Goal: Information Seeking & Learning: Learn about a topic

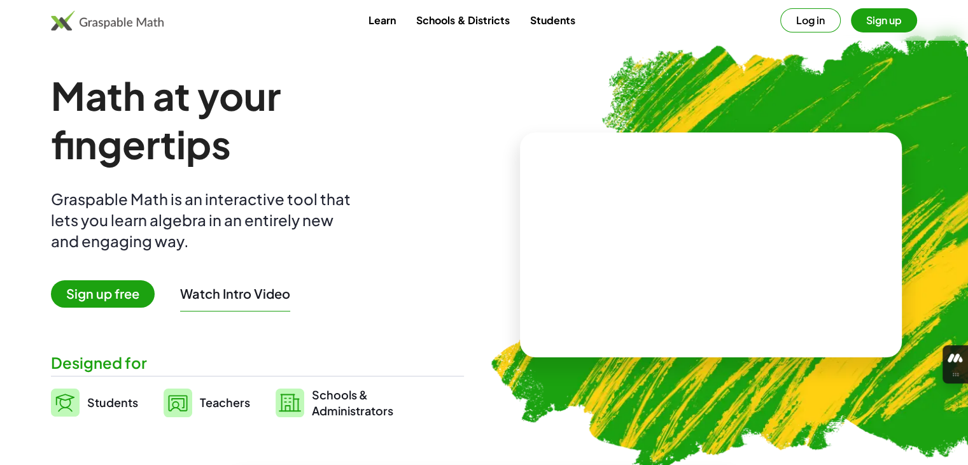
click at [85, 21] on img at bounding box center [107, 20] width 113 height 20
click at [135, 25] on img at bounding box center [107, 20] width 113 height 20
click at [164, 135] on h1 "Math at your fingertips" at bounding box center [253, 119] width 405 height 97
drag, startPoint x: 162, startPoint y: 198, endPoint x: 53, endPoint y: 204, distance: 109.0
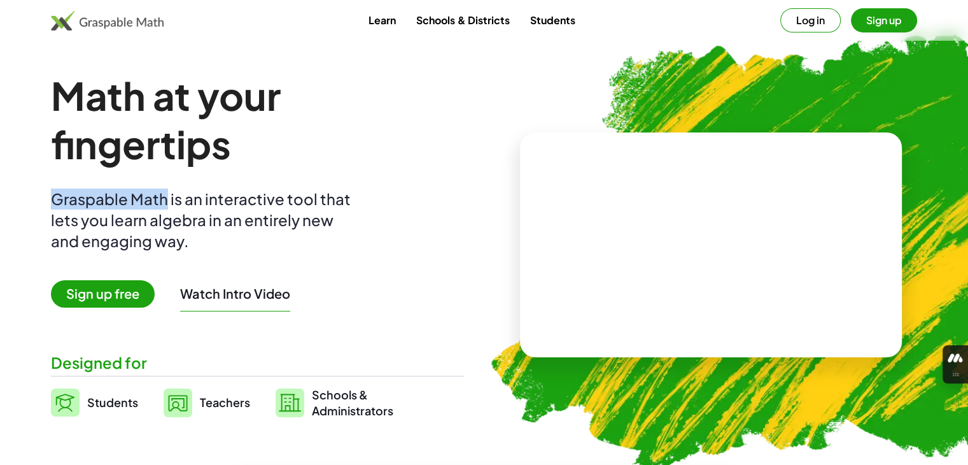
click at [53, 204] on div "Graspable Math is an interactive tool that lets you learn algebra in an entirel…" at bounding box center [203, 219] width 305 height 63
copy div "Graspable Math"
